Goal: Task Accomplishment & Management: Complete application form

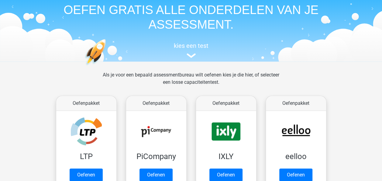
scroll to position [61, 0]
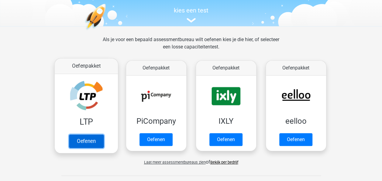
click at [82, 137] on link "Oefenen" at bounding box center [86, 140] width 35 height 13
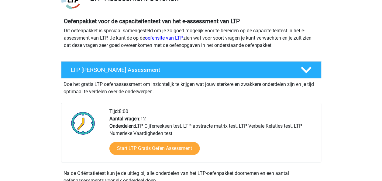
scroll to position [61, 0]
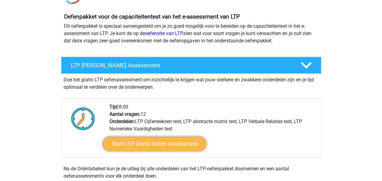
click at [139, 142] on link "Start LTP Gratis Oefen Assessment" at bounding box center [155, 143] width 104 height 15
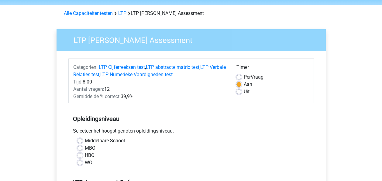
scroll to position [30, 0]
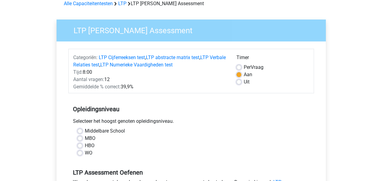
click at [85, 137] on label "MBO" at bounding box center [90, 137] width 11 height 7
click at [81, 137] on input "MBO" at bounding box center [80, 137] width 5 height 6
radio input "true"
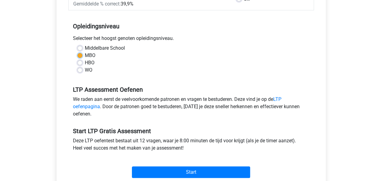
scroll to position [152, 0]
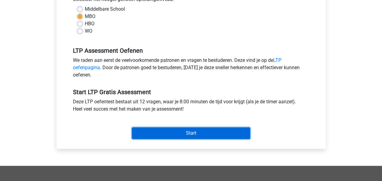
click at [191, 127] on input "Start" at bounding box center [191, 133] width 118 height 12
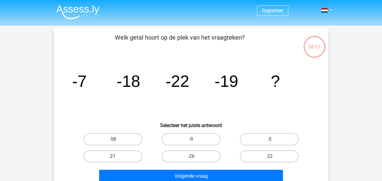
click at [126, 157] on label "21" at bounding box center [113, 156] width 59 height 12
click at [117, 157] on input "21" at bounding box center [115, 158] width 4 height 4
radio input "true"
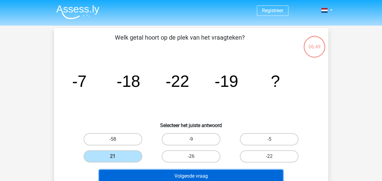
click at [217, 175] on button "Volgende vraag" at bounding box center [191, 175] width 184 height 13
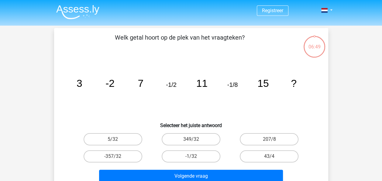
scroll to position [28, 0]
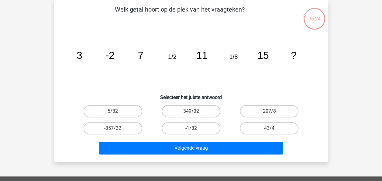
click at [198, 126] on label "-1/32" at bounding box center [191, 128] width 59 height 12
click at [195, 128] on input "-1/32" at bounding box center [193, 130] width 4 height 4
radio input "true"
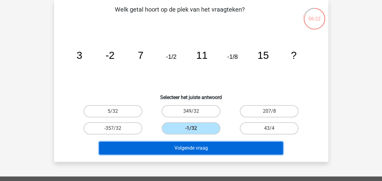
click at [196, 148] on button "Volgende vraag" at bounding box center [191, 147] width 184 height 13
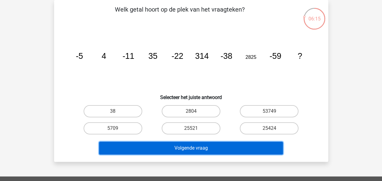
click at [200, 147] on button "Volgende vraag" at bounding box center [191, 147] width 184 height 13
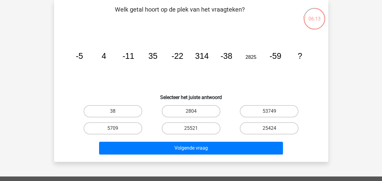
click at [151, 72] on icon "image/svg+xml -5 4 -11 35 -22 314 -38 2825 -59 ?" at bounding box center [191, 58] width 245 height 61
click at [115, 127] on label "5709" at bounding box center [113, 128] width 59 height 12
click at [115, 128] on input "5709" at bounding box center [115, 130] width 4 height 4
radio input "true"
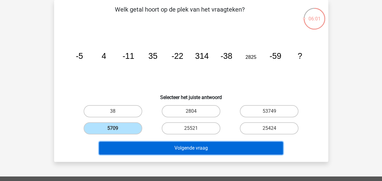
click at [178, 151] on button "Volgende vraag" at bounding box center [191, 147] width 184 height 13
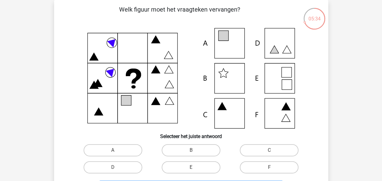
click at [277, 111] on icon at bounding box center [191, 78] width 245 height 100
click at [276, 169] on label "F" at bounding box center [269, 167] width 59 height 12
click at [273, 169] on input "F" at bounding box center [272, 169] width 4 height 4
radio input "true"
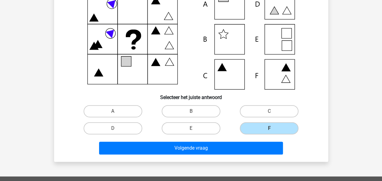
scroll to position [119, 0]
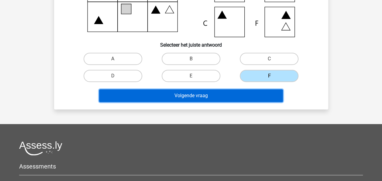
click at [179, 94] on button "Volgende vraag" at bounding box center [191, 95] width 184 height 13
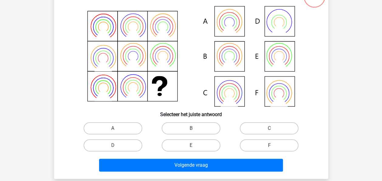
scroll to position [28, 0]
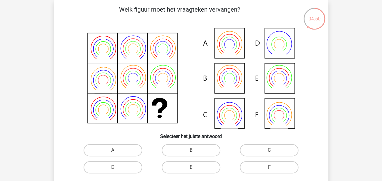
click at [224, 40] on icon at bounding box center [191, 78] width 245 height 100
click at [120, 150] on label "A" at bounding box center [113, 150] width 59 height 12
click at [117, 150] on input "A" at bounding box center [115, 152] width 4 height 4
radio input "true"
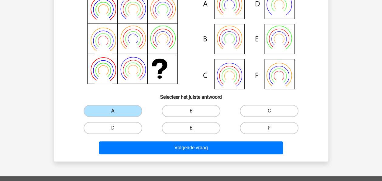
scroll to position [119, 0]
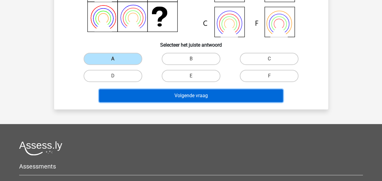
click at [194, 95] on button "Volgende vraag" at bounding box center [191, 95] width 184 height 13
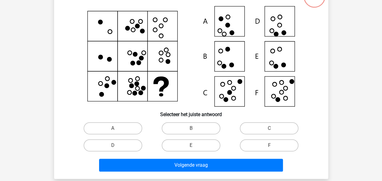
scroll to position [28, 0]
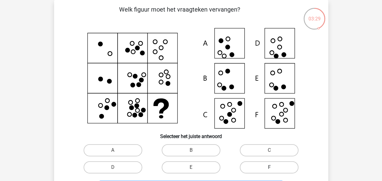
click at [266, 166] on label "F" at bounding box center [269, 167] width 59 height 12
click at [270, 167] on input "F" at bounding box center [272, 169] width 4 height 4
radio input "true"
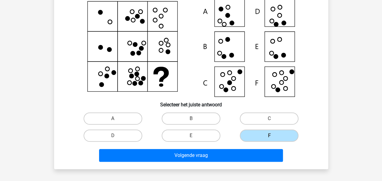
scroll to position [89, 0]
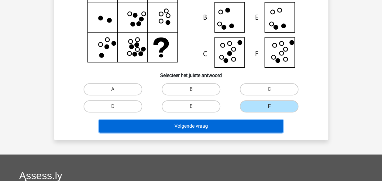
click at [211, 124] on button "Volgende vraag" at bounding box center [191, 126] width 184 height 13
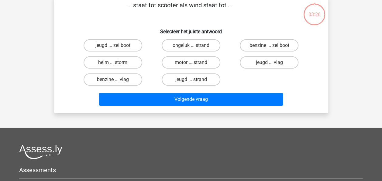
scroll to position [28, 0]
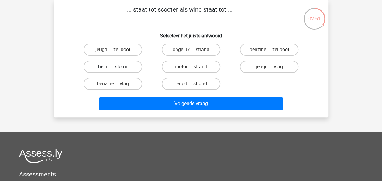
click at [129, 65] on label "helm ... storm" at bounding box center [113, 67] width 59 height 12
click at [117, 67] on input "helm ... storm" at bounding box center [115, 69] width 4 height 4
radio input "true"
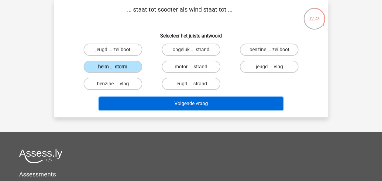
click at [207, 101] on button "Volgende vraag" at bounding box center [191, 103] width 184 height 13
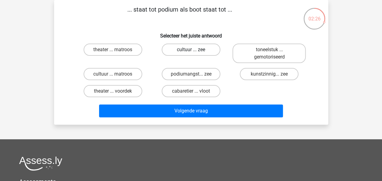
click at [188, 50] on label "cultuur ... zee" at bounding box center [191, 50] width 59 height 12
click at [191, 50] on input "cultuur ... zee" at bounding box center [193, 52] width 4 height 4
radio input "true"
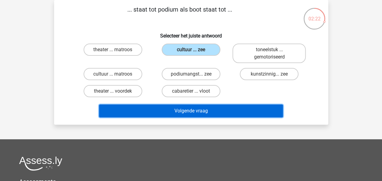
click at [190, 111] on button "Volgende vraag" at bounding box center [191, 110] width 184 height 13
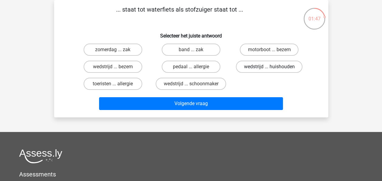
click at [256, 69] on label "wedstrijd ... huishouden" at bounding box center [269, 67] width 67 height 12
click at [270, 69] on input "wedstrijd ... huishouden" at bounding box center [272, 69] width 4 height 4
radio input "true"
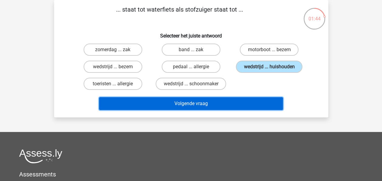
click at [197, 104] on button "Volgende vraag" at bounding box center [191, 103] width 184 height 13
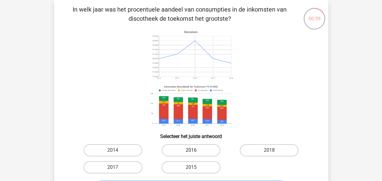
click at [189, 152] on label "2016" at bounding box center [191, 150] width 59 height 12
click at [191, 152] on input "2016" at bounding box center [193, 152] width 4 height 4
radio input "true"
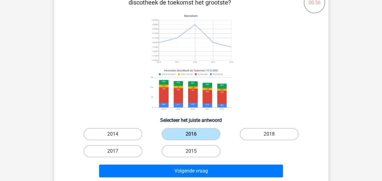
scroll to position [91, 0]
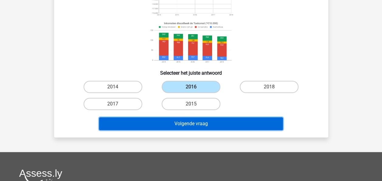
click at [219, 125] on button "Volgende vraag" at bounding box center [191, 123] width 184 height 13
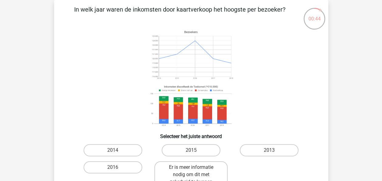
scroll to position [58, 0]
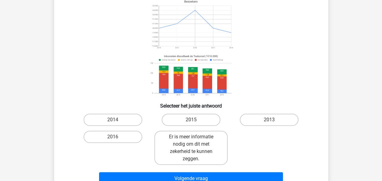
click at [273, 121] on input "2013" at bounding box center [272, 122] width 4 height 4
radio input "true"
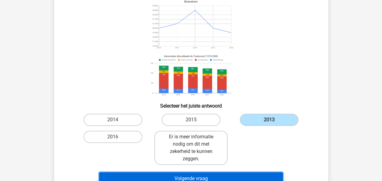
click at [217, 178] on button "Volgende vraag" at bounding box center [191, 178] width 184 height 13
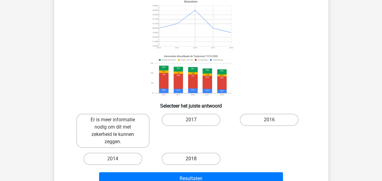
click at [196, 160] on label "2018" at bounding box center [191, 158] width 59 height 12
click at [195, 160] on input "2018" at bounding box center [193, 160] width 4 height 4
radio input "true"
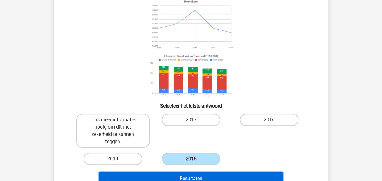
click at [186, 176] on button "Resultaten" at bounding box center [191, 178] width 184 height 13
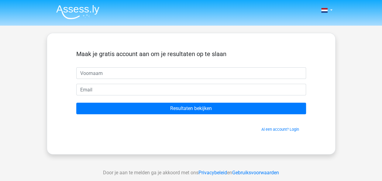
click at [130, 72] on input "text" at bounding box center [191, 73] width 230 height 12
type input "bianca"
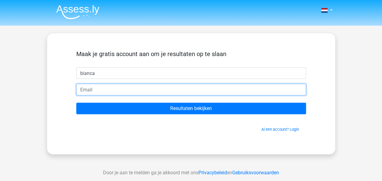
click at [84, 89] on input "email" at bounding box center [191, 90] width 230 height 12
type input "[EMAIL_ADDRESS][DOMAIN_NAME]"
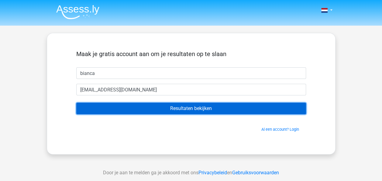
click at [206, 106] on input "Resultaten bekijken" at bounding box center [191, 109] width 230 height 12
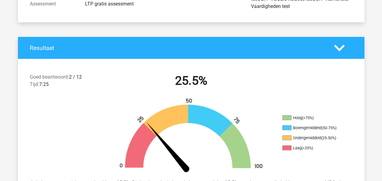
scroll to position [30, 0]
